Goal: Information Seeking & Learning: Learn about a topic

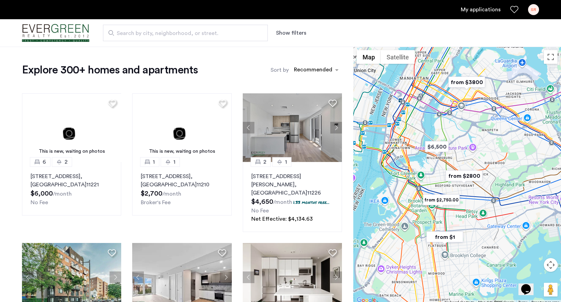
click at [293, 33] on button "Show filters" at bounding box center [291, 33] width 30 height 8
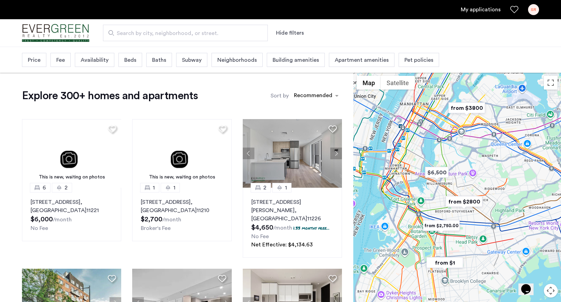
click at [126, 59] on span "Beds" at bounding box center [130, 60] width 12 height 8
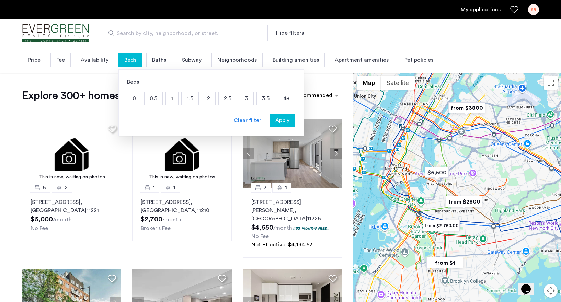
click at [209, 98] on p "2" at bounding box center [208, 98] width 13 height 13
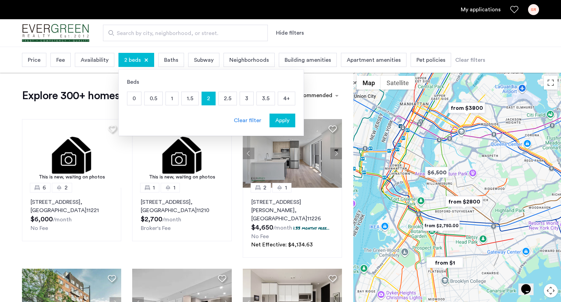
drag, startPoint x: 281, startPoint y: 117, endPoint x: 276, endPoint y: 116, distance: 4.9
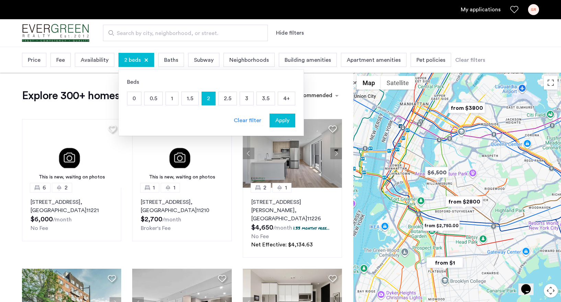
click at [279, 117] on span "Apply" at bounding box center [282, 120] width 14 height 8
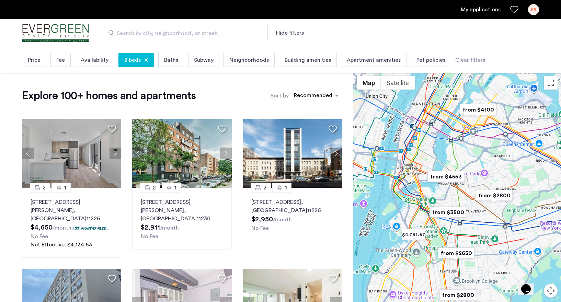
click at [40, 62] on span "Price" at bounding box center [34, 60] width 13 height 8
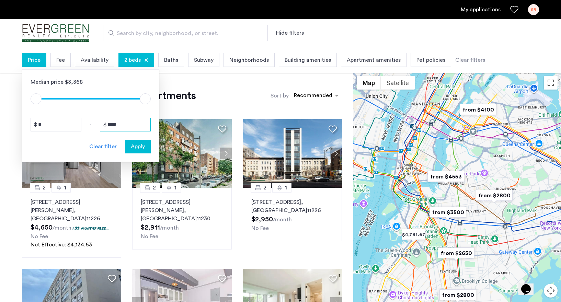
click at [137, 124] on input "****" at bounding box center [125, 125] width 51 height 14
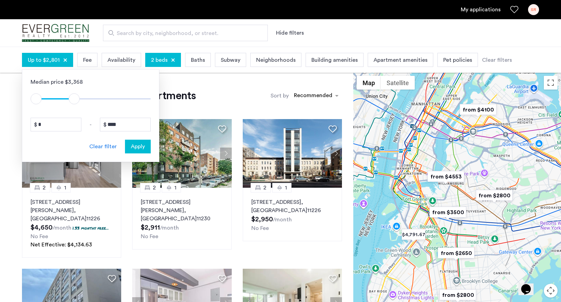
type input "****"
drag, startPoint x: 142, startPoint y: 98, endPoint x: 79, endPoint y: 95, distance: 63.0
click at [79, 95] on span "ngx-slider-max" at bounding box center [79, 98] width 11 height 11
click at [137, 147] on span "Apply" at bounding box center [138, 147] width 14 height 8
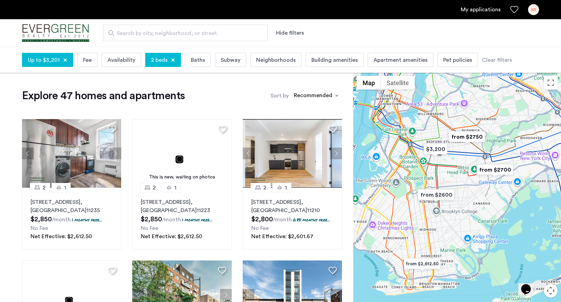
click at [58, 59] on span "Up to $3,201" at bounding box center [44, 60] width 32 height 8
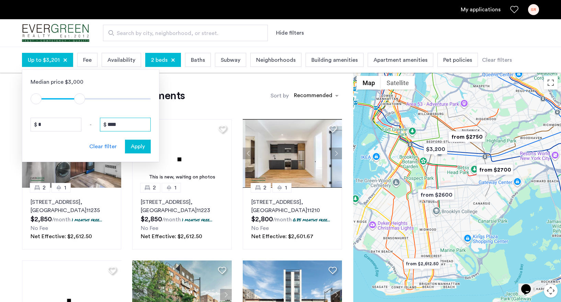
click at [129, 122] on input "****" at bounding box center [125, 125] width 51 height 14
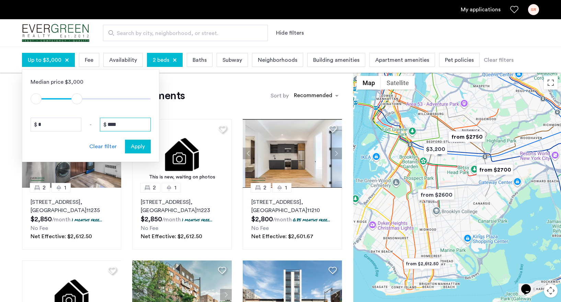
type input "****"
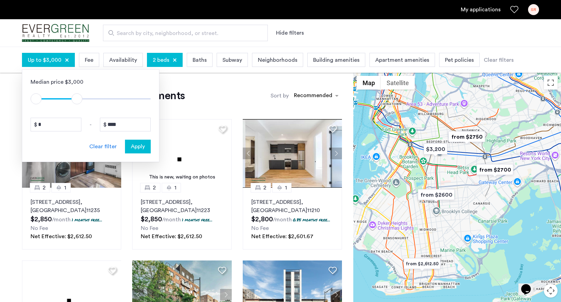
click at [144, 149] on span "Apply" at bounding box center [138, 147] width 14 height 8
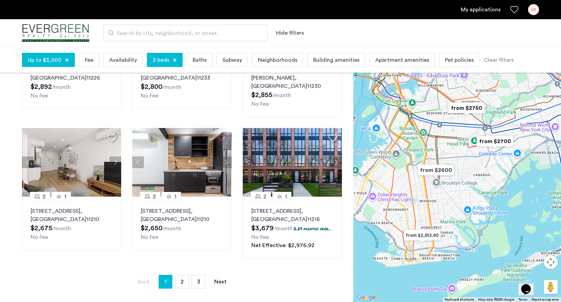
scroll to position [447, 0]
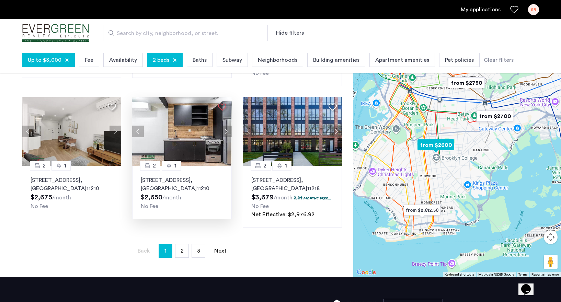
click at [173, 137] on img at bounding box center [182, 131] width 100 height 69
click at [334, 63] on span "Building amenities" at bounding box center [336, 60] width 46 height 8
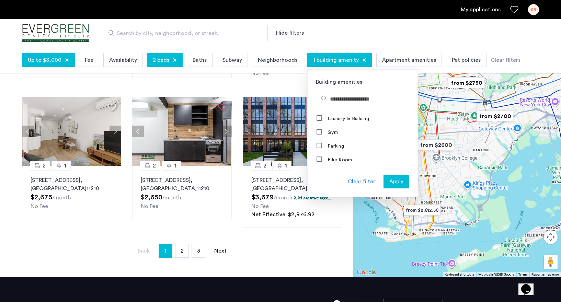
click at [396, 183] on span "Apply" at bounding box center [397, 182] width 14 height 8
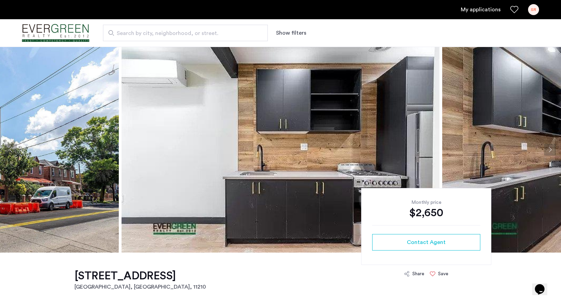
click at [308, 126] on img at bounding box center [281, 150] width 318 height 206
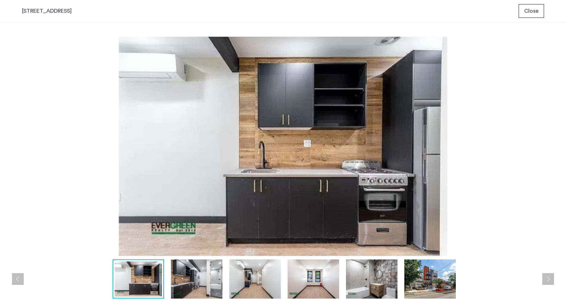
click at [200, 273] on img at bounding box center [197, 279] width 52 height 39
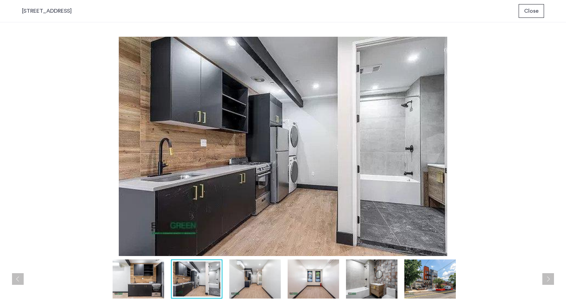
click at [160, 275] on img at bounding box center [139, 279] width 52 height 39
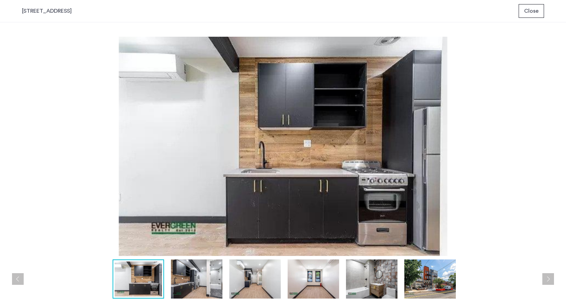
click at [199, 286] on img at bounding box center [197, 279] width 52 height 39
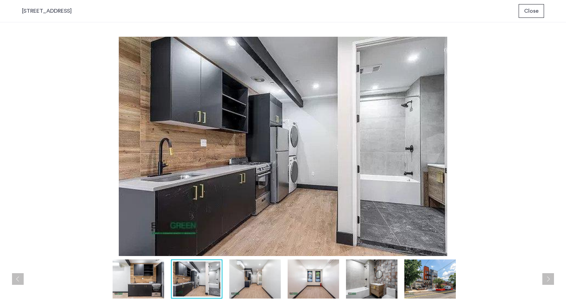
click at [249, 288] on img at bounding box center [255, 279] width 52 height 39
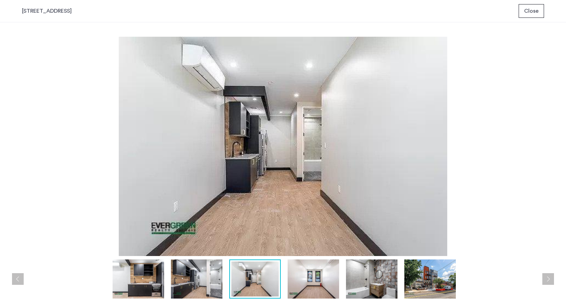
click at [308, 282] on img at bounding box center [314, 279] width 52 height 39
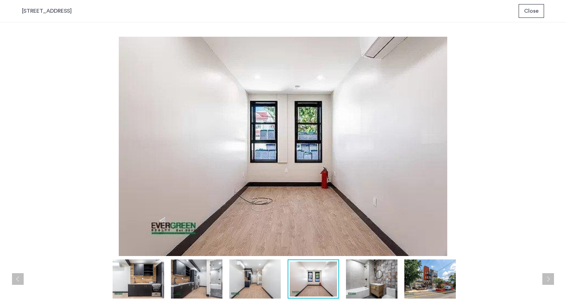
click at [378, 285] on img at bounding box center [372, 279] width 52 height 39
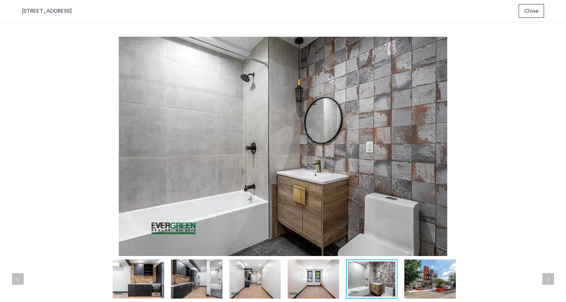
click at [433, 288] on img at bounding box center [431, 279] width 52 height 39
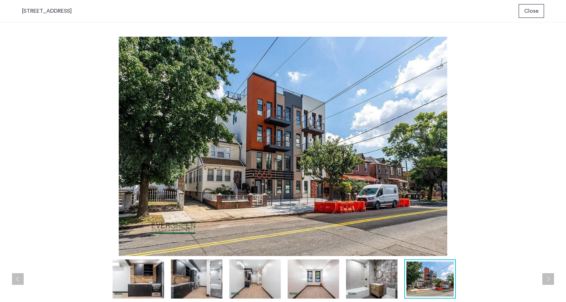
click at [536, 7] on span "Close" at bounding box center [532, 11] width 14 height 8
